Goal: Task Accomplishment & Management: Use online tool/utility

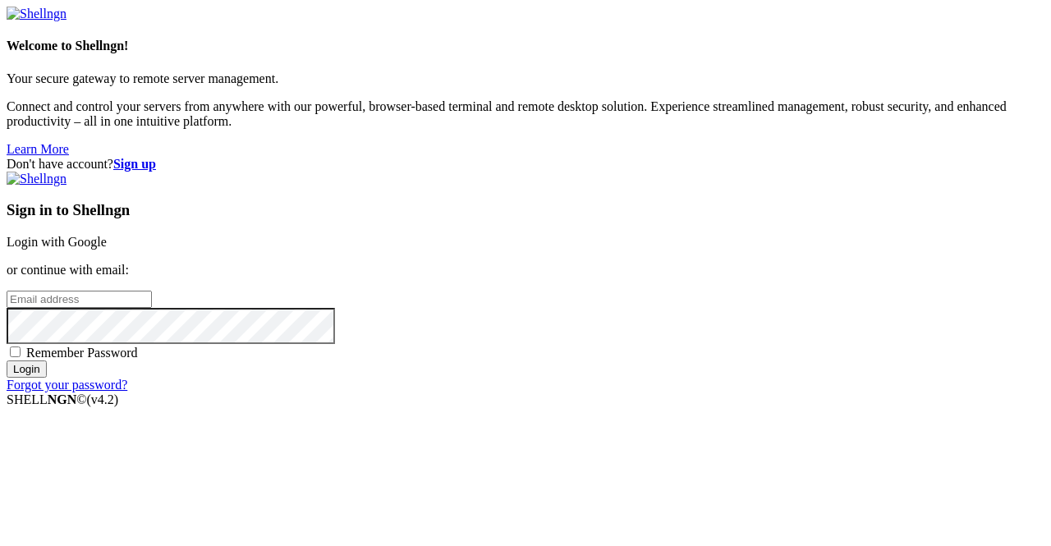
click at [107, 235] on link "Login with Google" at bounding box center [57, 242] width 100 height 14
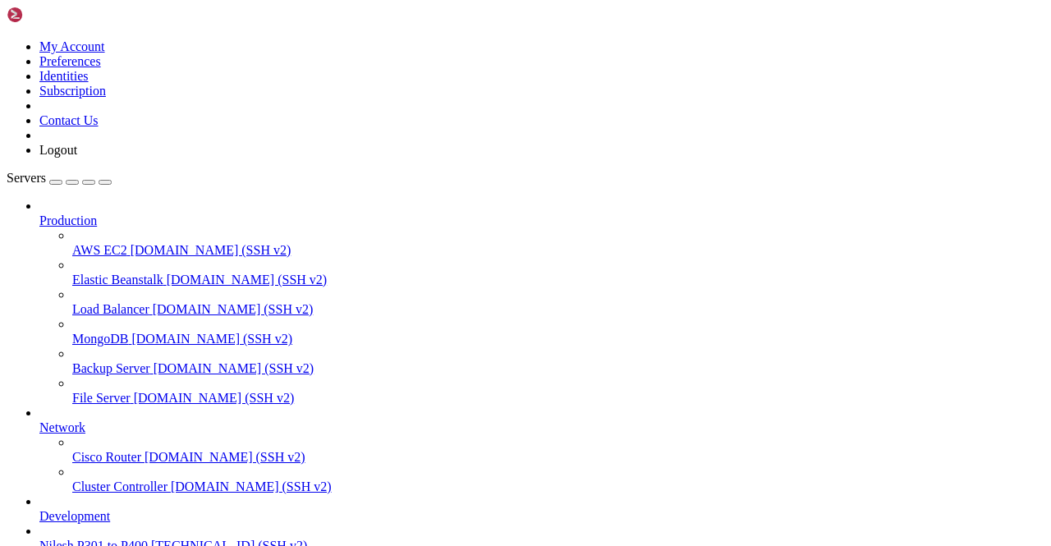
scroll to position [159, 0]
click at [112, 539] on span "Nilesh P301 to P400" at bounding box center [93, 546] width 108 height 14
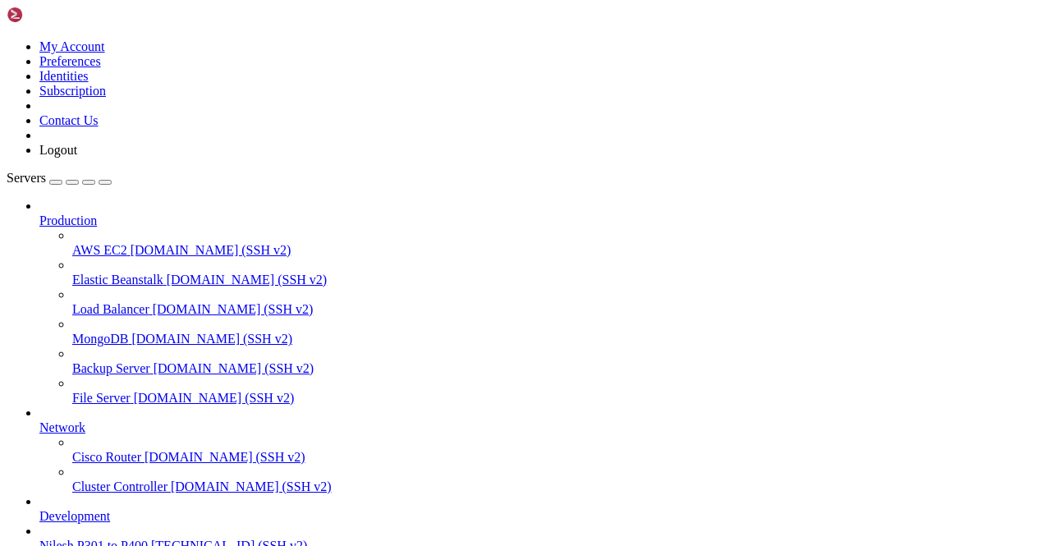
scroll to position [2677, 0]
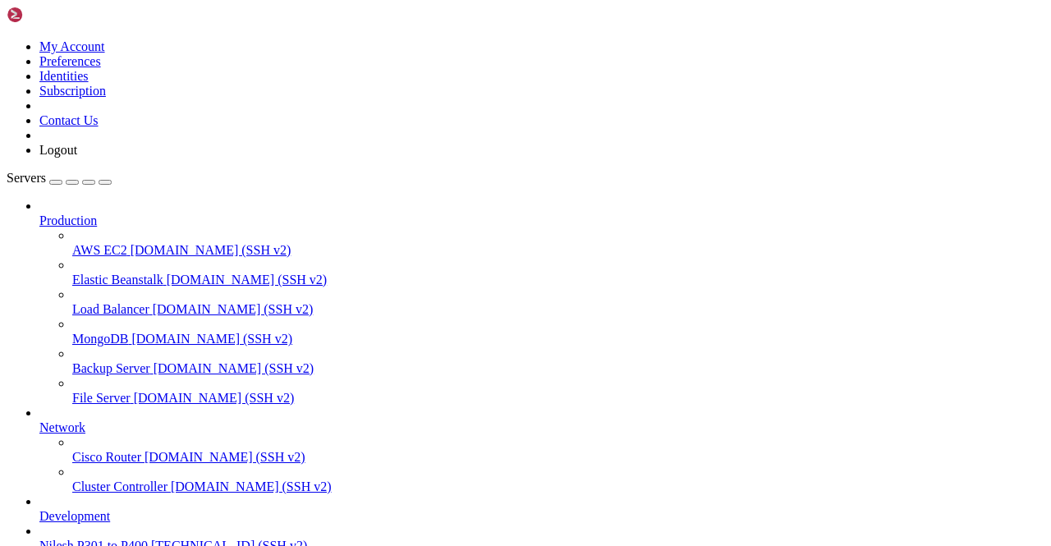
scroll to position [4516, 0]
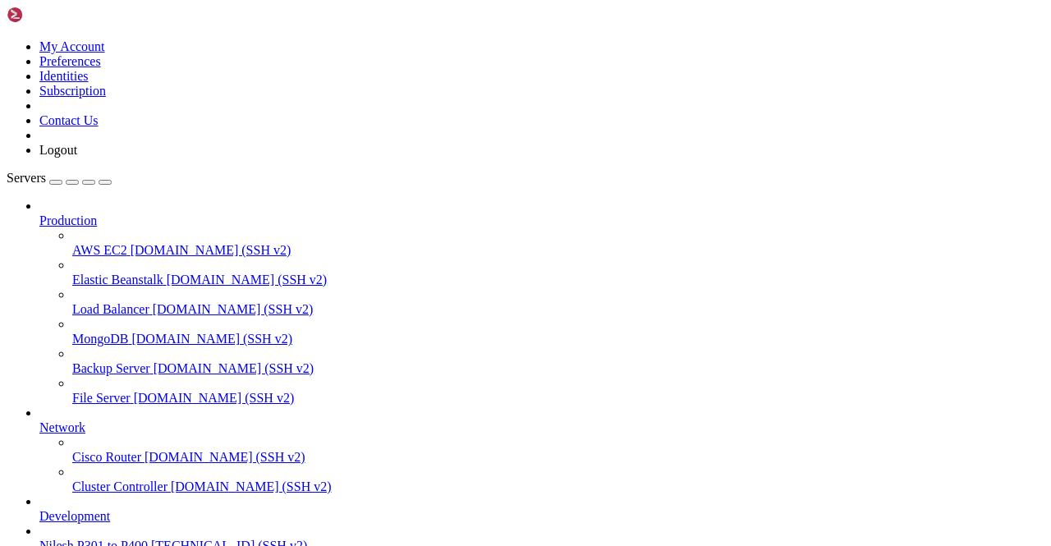
scroll to position [7061, 0]
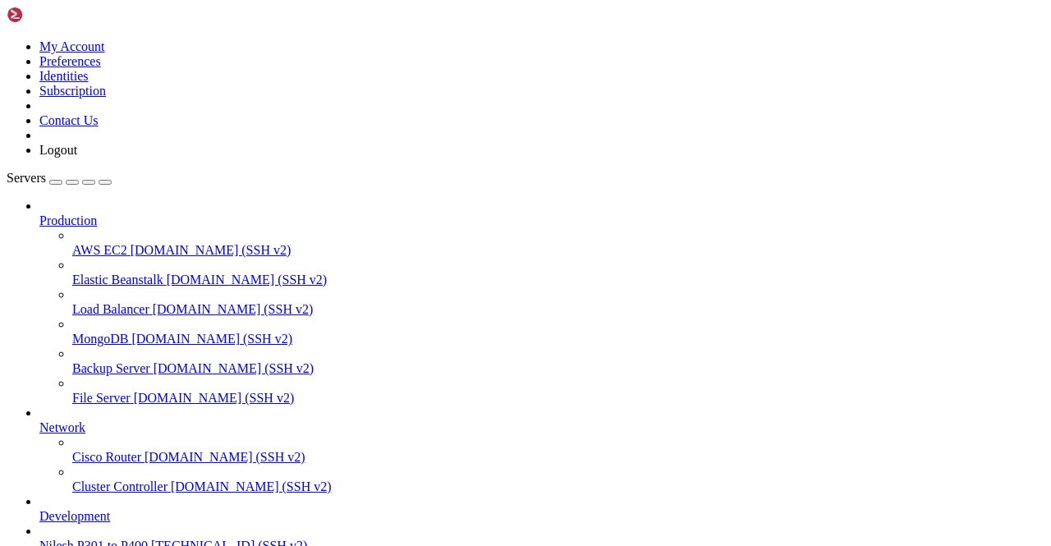
type input "Telegram 398"
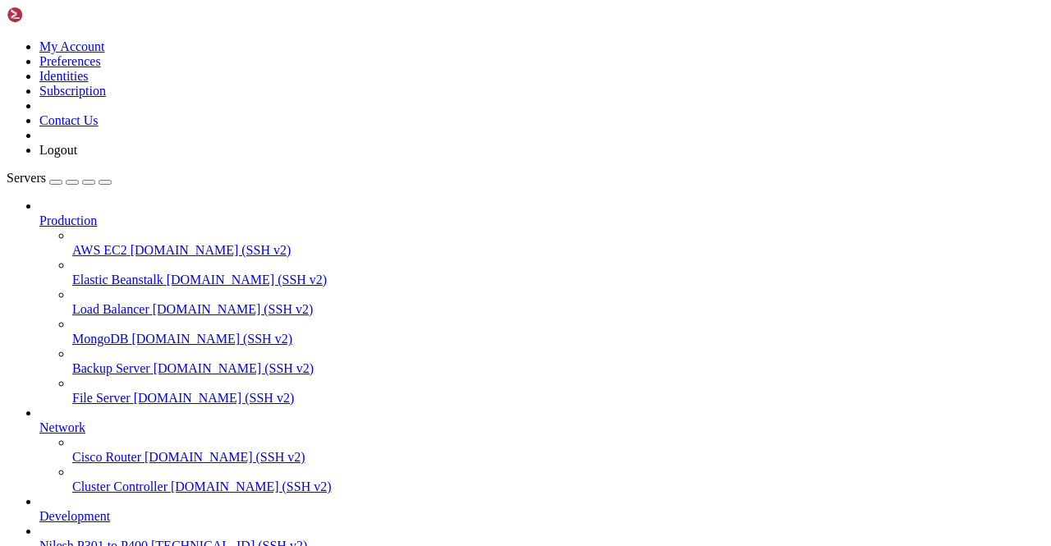
scroll to position [40898, 0]
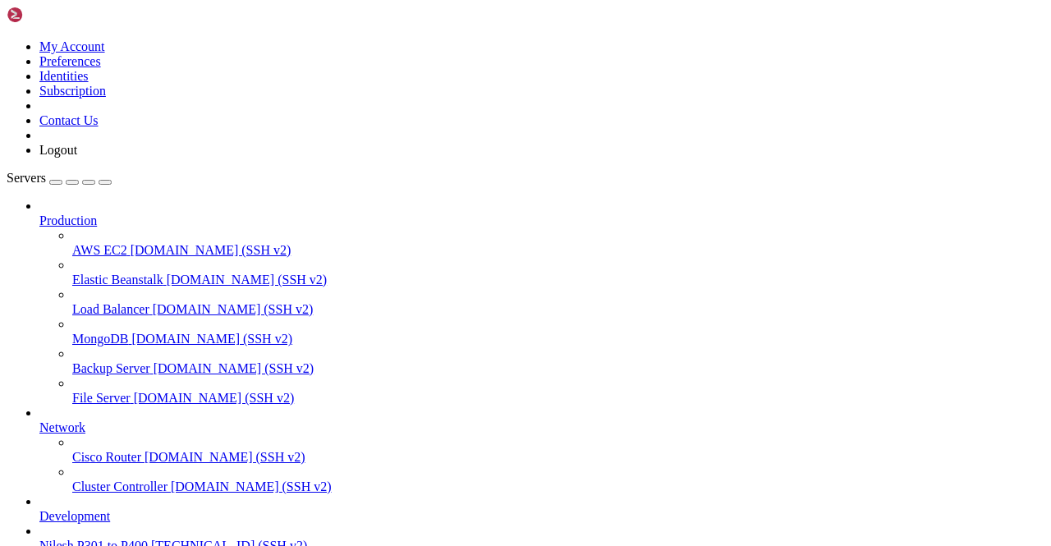
scroll to position [4541, 0]
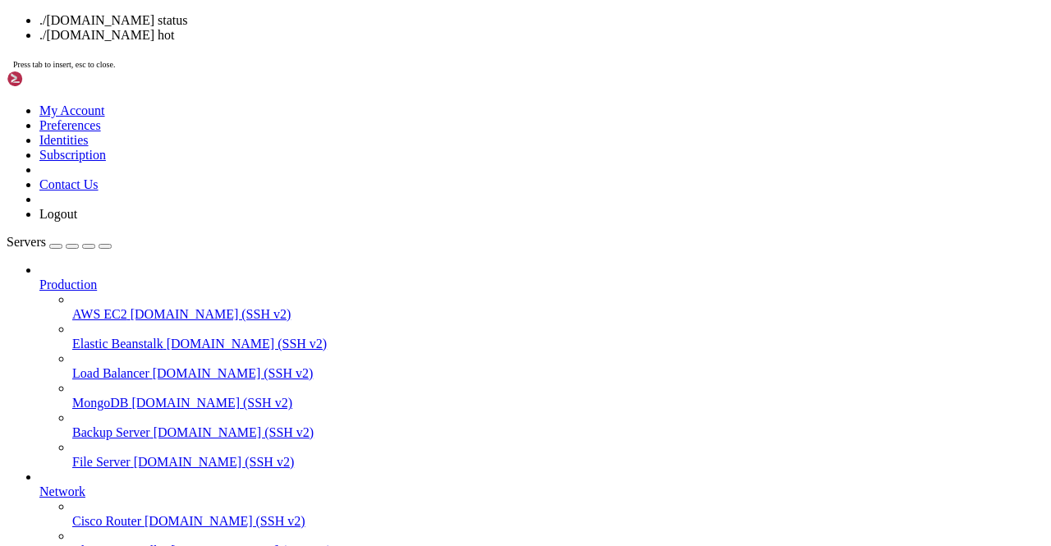
drag, startPoint x: 438, startPoint y: 479, endPoint x: 234, endPoint y: 438, distance: 208.4
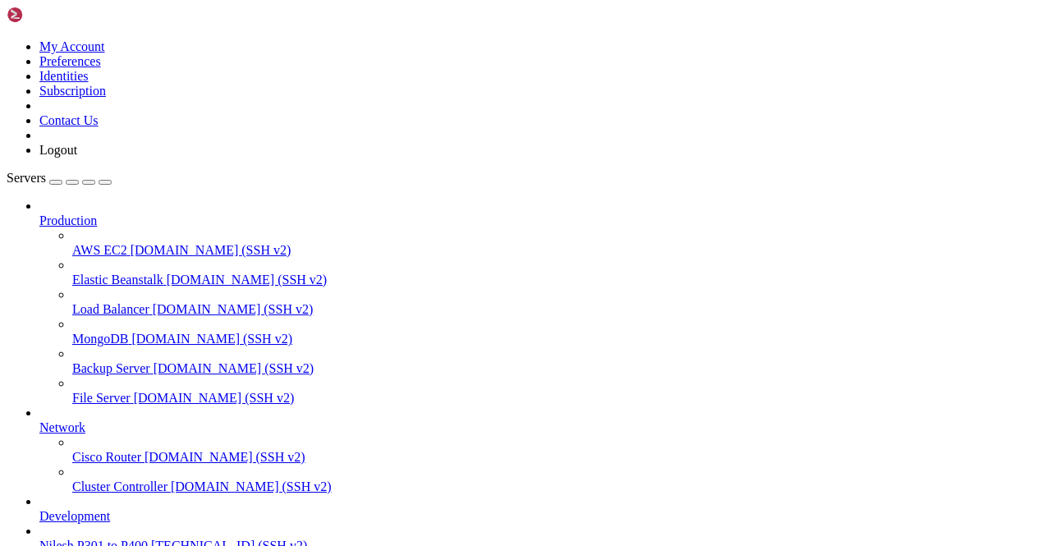
scroll to position [10879, 0]
type input "Telegram 443"
